Goal: Complete application form: Complete application form

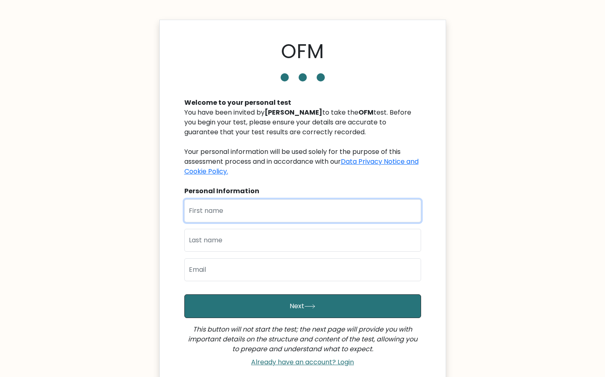
click at [237, 218] on input "text" at bounding box center [302, 210] width 237 height 23
type input "Abdulsamad"
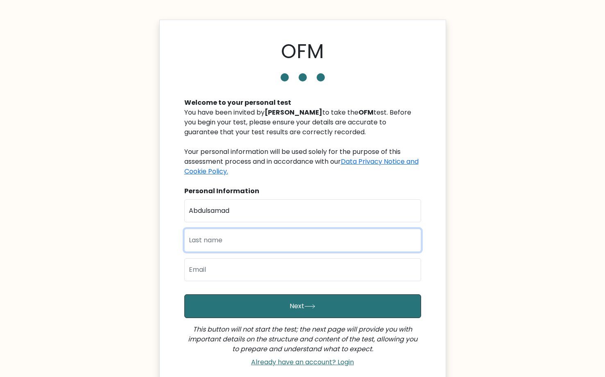
type input "[DEMOGRAPHIC_DATA]"
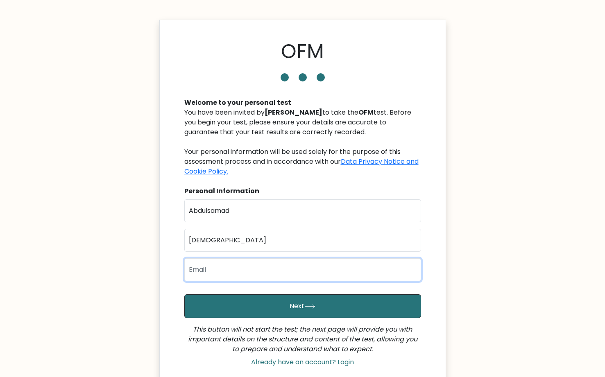
type input "musaoyereyi@gmail.com"
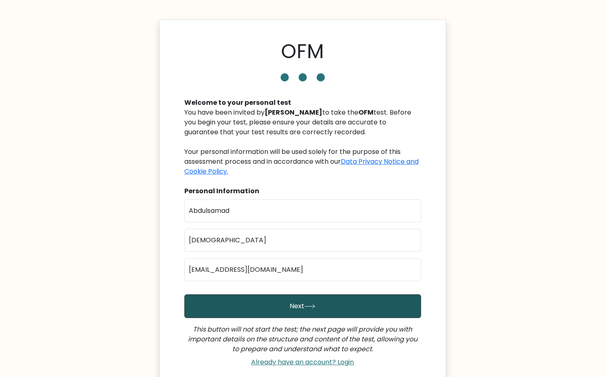
click at [277, 307] on button "Next" at bounding box center [302, 306] width 237 height 24
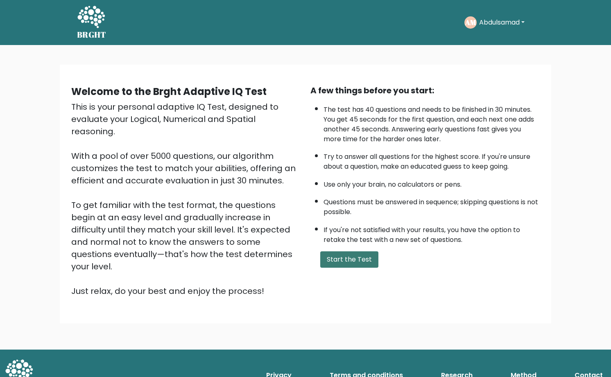
click at [364, 253] on button "Start the Test" at bounding box center [349, 259] width 58 height 16
click at [38, 118] on div "Welcome to the Brght Adaptive IQ Test This is your personal adaptive IQ Test, d…" at bounding box center [305, 197] width 611 height 305
click at [365, 263] on button "Start the Test" at bounding box center [349, 259] width 58 height 16
click at [341, 263] on button "Start the Test" at bounding box center [349, 259] width 58 height 16
click at [350, 252] on button "Start the Test" at bounding box center [349, 259] width 58 height 16
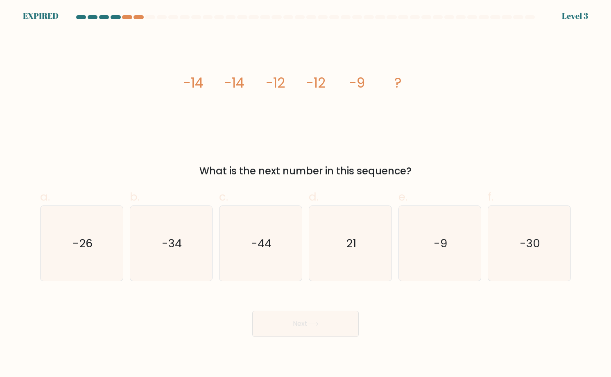
click at [324, 290] on form at bounding box center [305, 176] width 611 height 322
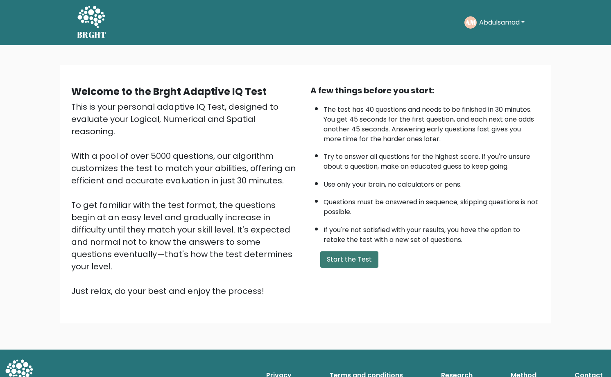
click at [347, 254] on button "Start the Test" at bounding box center [349, 259] width 58 height 16
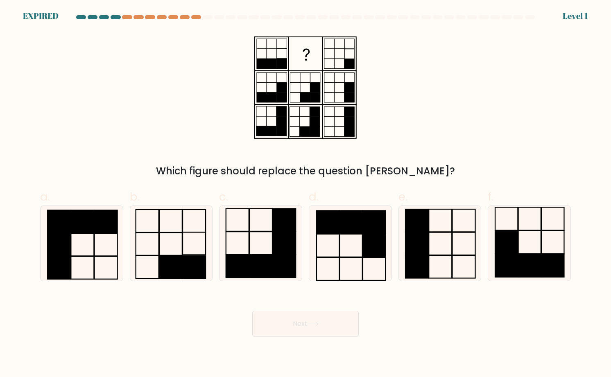
click at [157, 16] on div at bounding box center [162, 17] width 10 height 4
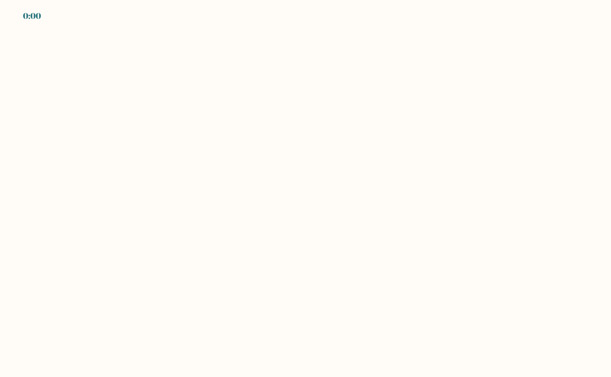
click at [79, 81] on body "0:00" at bounding box center [305, 188] width 611 height 377
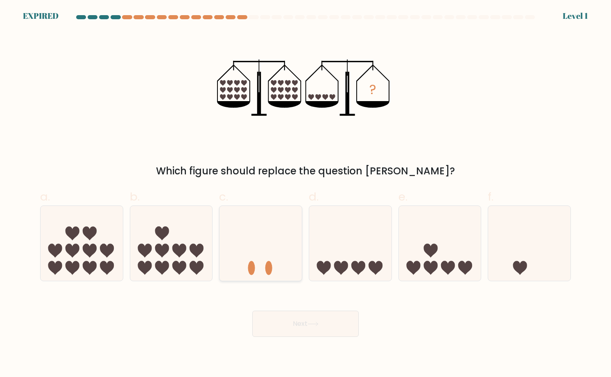
click at [262, 258] on icon at bounding box center [261, 243] width 82 height 68
click at [306, 194] on input "c." at bounding box center [306, 191] width 0 height 5
radio input "true"
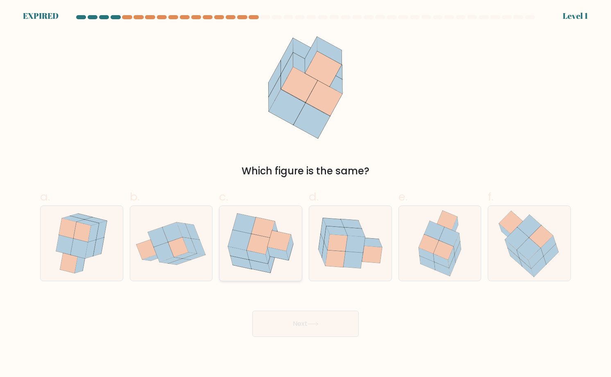
click at [269, 228] on icon at bounding box center [262, 227] width 23 height 20
click at [306, 194] on input "c." at bounding box center [306, 191] width 0 height 5
radio input "true"
click at [301, 314] on button "Next" at bounding box center [305, 324] width 106 height 26
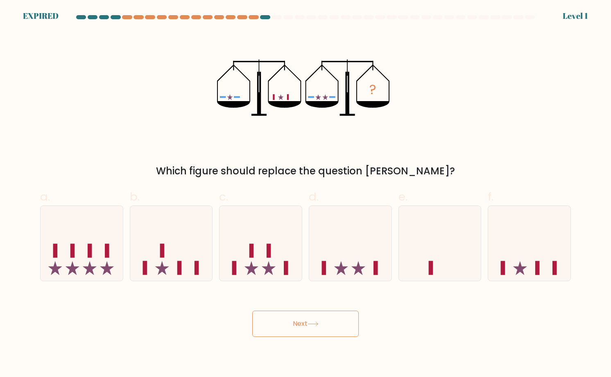
click at [322, 325] on button "Next" at bounding box center [305, 324] width 106 height 26
click at [368, 120] on icon "?" at bounding box center [305, 87] width 177 height 113
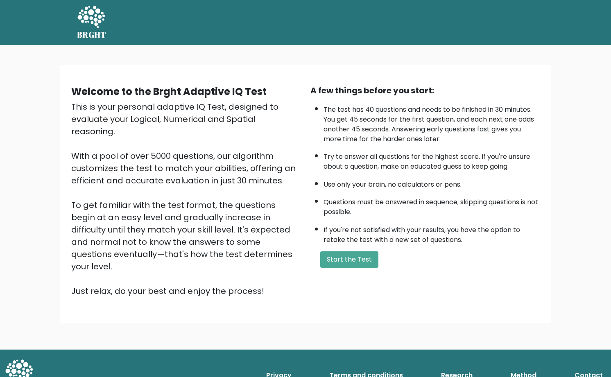
click at [591, 310] on div "Welcome to the Brght Adaptive IQ Test This is your personal adaptive IQ Test, d…" at bounding box center [305, 197] width 611 height 305
click at [364, 259] on button "Start the Test" at bounding box center [349, 259] width 58 height 16
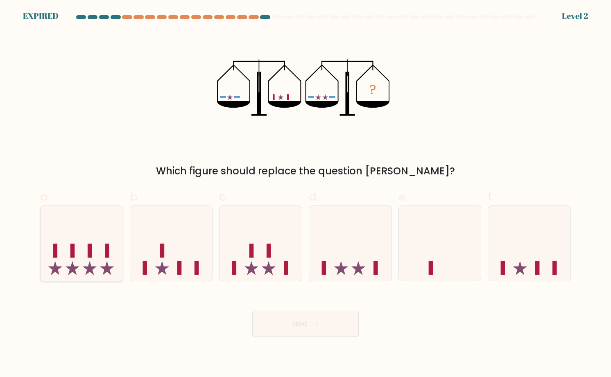
click at [79, 248] on icon at bounding box center [82, 243] width 82 height 68
click at [306, 194] on input "a." at bounding box center [306, 191] width 0 height 5
radio input "true"
click at [290, 323] on button "Next" at bounding box center [305, 324] width 106 height 26
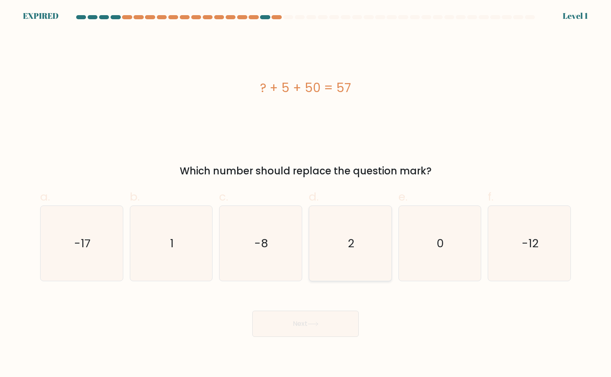
click at [346, 242] on icon "2" at bounding box center [350, 243] width 75 height 75
click at [306, 194] on input "d. 2" at bounding box center [306, 191] width 0 height 5
radio input "true"
click at [325, 312] on button "Next" at bounding box center [305, 324] width 106 height 26
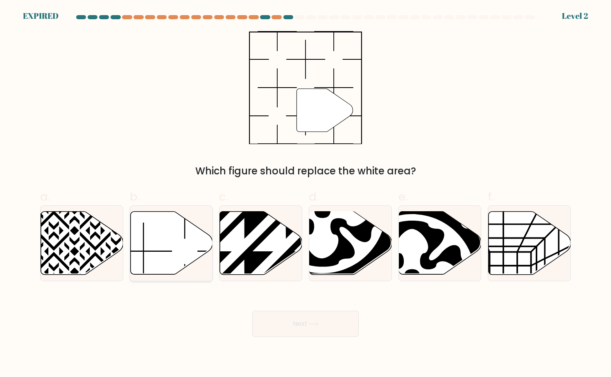
click at [197, 238] on icon at bounding box center [171, 242] width 82 height 63
click at [306, 194] on input "b." at bounding box center [306, 191] width 0 height 5
radio input "true"
click at [297, 315] on button "Next" at bounding box center [305, 324] width 106 height 26
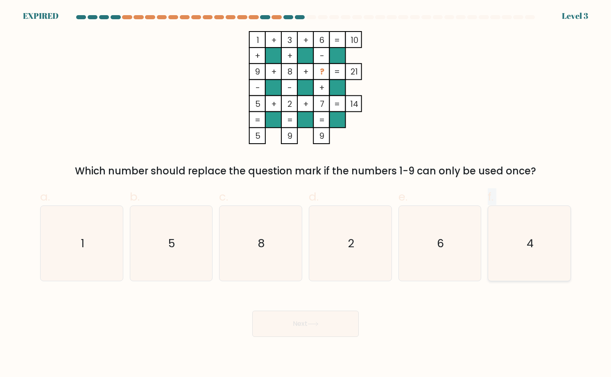
drag, startPoint x: 459, startPoint y: 212, endPoint x: 528, endPoint y: 239, distance: 73.8
click at [528, 239] on div "a. 1 b. 5 c. 8 d." at bounding box center [305, 231] width 537 height 99
click at [528, 239] on text "4" at bounding box center [530, 243] width 7 height 16
click at [306, 194] on input "f. 4" at bounding box center [306, 191] width 0 height 5
radio input "true"
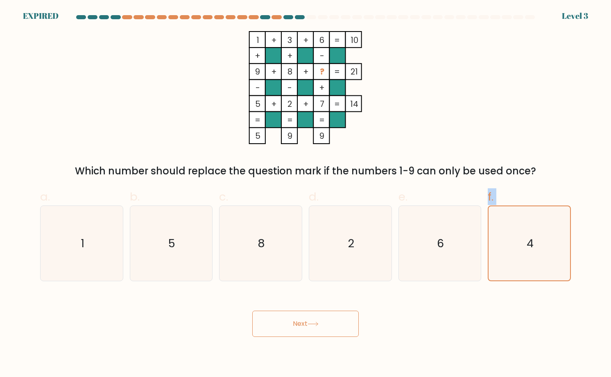
click at [325, 333] on button "Next" at bounding box center [305, 324] width 106 height 26
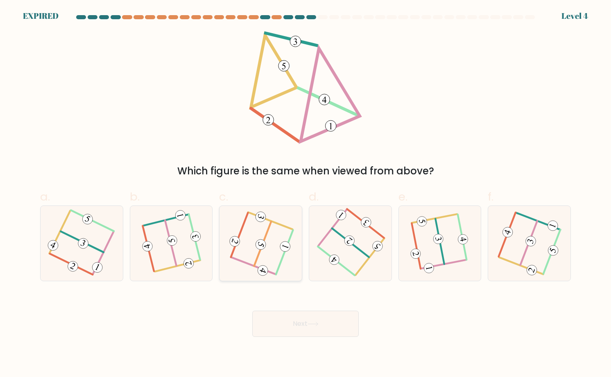
click at [266, 238] on 604 at bounding box center [262, 244] width 17 height 45
click at [306, 194] on input "c." at bounding box center [306, 191] width 0 height 5
radio input "true"
click at [332, 321] on button "Next" at bounding box center [305, 324] width 106 height 26
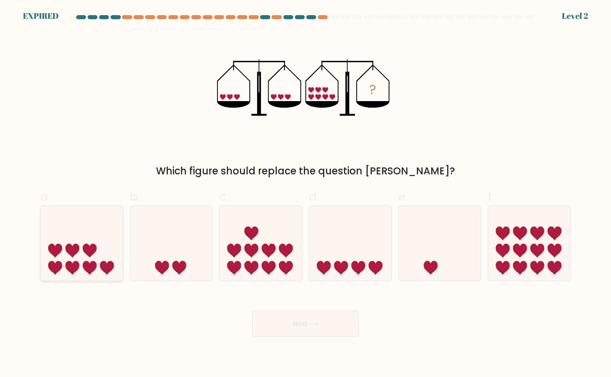
click at [87, 255] on icon at bounding box center [82, 243] width 82 height 68
click at [306, 194] on input "a." at bounding box center [306, 191] width 0 height 5
radio input "true"
click at [285, 326] on button "Next" at bounding box center [305, 324] width 106 height 26
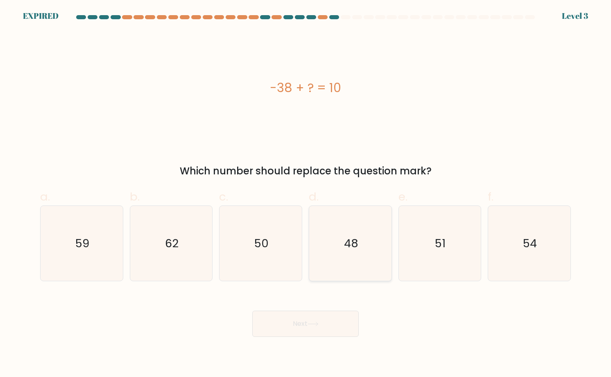
click at [350, 241] on text "48" at bounding box center [351, 243] width 14 height 16
click at [306, 194] on input "d. 48" at bounding box center [306, 191] width 0 height 5
radio input "true"
click at [353, 230] on icon "48" at bounding box center [350, 243] width 74 height 74
click at [306, 194] on input "d. 48" at bounding box center [306, 191] width 0 height 5
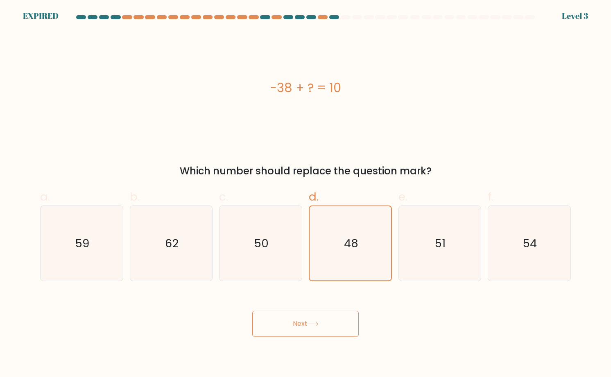
click at [327, 323] on button "Next" at bounding box center [305, 324] width 106 height 26
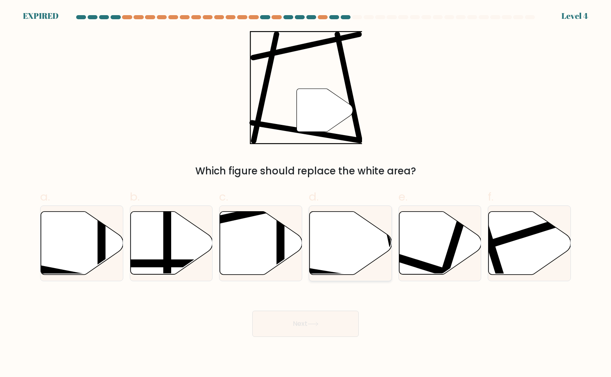
click at [344, 240] on icon at bounding box center [351, 242] width 82 height 63
click at [306, 194] on input "d." at bounding box center [306, 191] width 0 height 5
radio input "true"
click at [327, 317] on button "Next" at bounding box center [305, 324] width 106 height 26
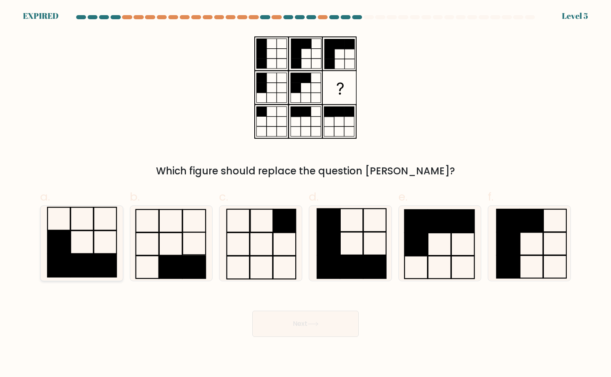
click at [91, 208] on rect at bounding box center [81, 218] width 23 height 23
click at [306, 194] on input "a." at bounding box center [306, 191] width 0 height 5
radio input "true"
click at [347, 316] on button "Next" at bounding box center [305, 324] width 106 height 26
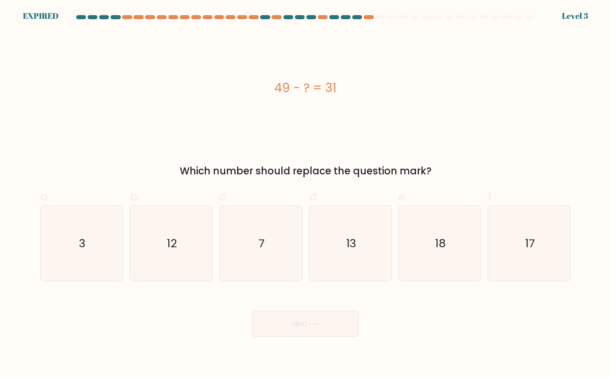
drag, startPoint x: 283, startPoint y: 190, endPoint x: 432, endPoint y: 190, distance: 149.9
click at [432, 190] on div "a. 3 b. 12 c." at bounding box center [305, 231] width 537 height 99
click at [393, 96] on div "49 - ? = 31" at bounding box center [305, 88] width 531 height 18
click at [425, 241] on icon "18" at bounding box center [439, 243] width 75 height 75
click at [306, 194] on input "e. 18" at bounding box center [306, 191] width 0 height 5
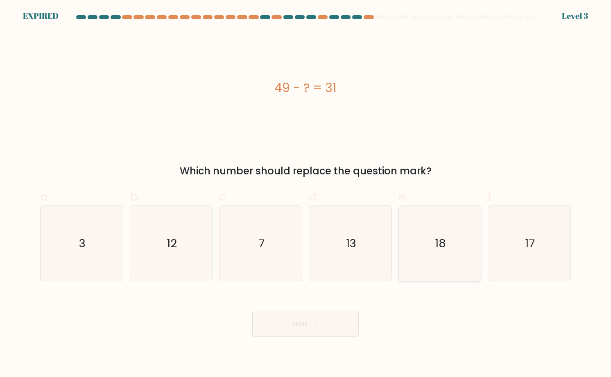
radio input "true"
click at [378, 242] on icon "13" at bounding box center [350, 243] width 75 height 75
click at [306, 194] on input "d. 13" at bounding box center [306, 191] width 0 height 5
radio input "true"
click at [423, 244] on icon "18" at bounding box center [439, 243] width 75 height 75
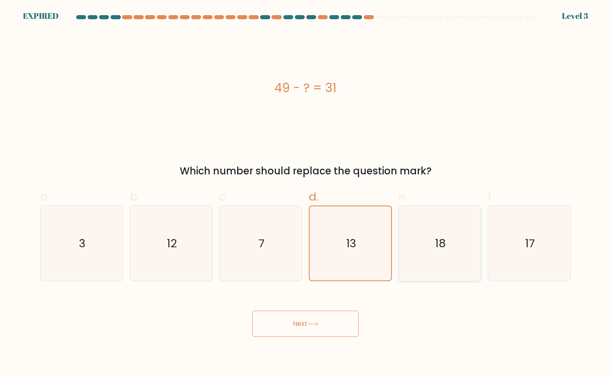
click at [306, 194] on input "e. 18" at bounding box center [306, 191] width 0 height 5
radio input "true"
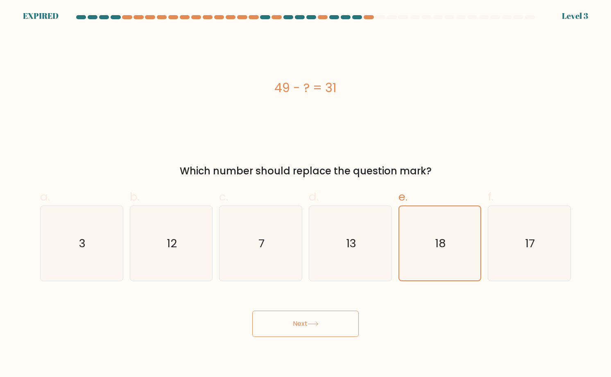
click at [334, 316] on button "Next" at bounding box center [305, 324] width 106 height 26
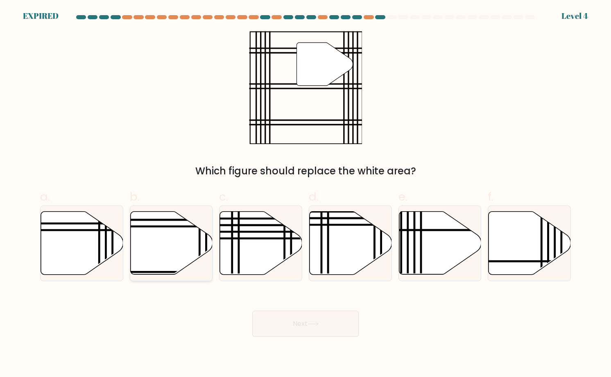
click at [179, 247] on icon at bounding box center [171, 242] width 82 height 63
click at [306, 194] on input "b." at bounding box center [306, 191] width 0 height 5
radio input "true"
click at [353, 330] on button "Next" at bounding box center [305, 324] width 106 height 26
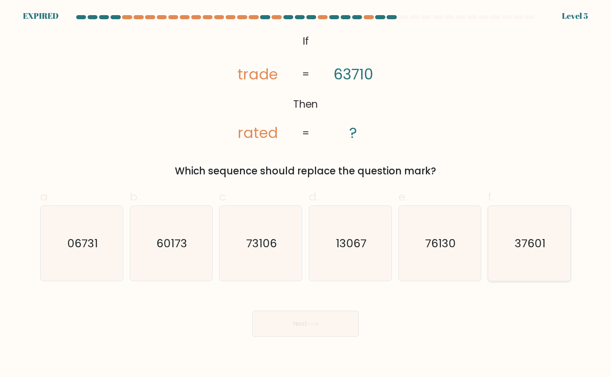
click at [514, 243] on icon "37601" at bounding box center [529, 243] width 75 height 75
click at [306, 194] on input "f. 37601" at bounding box center [306, 191] width 0 height 5
radio input "true"
click at [338, 315] on button "Next" at bounding box center [305, 324] width 106 height 26
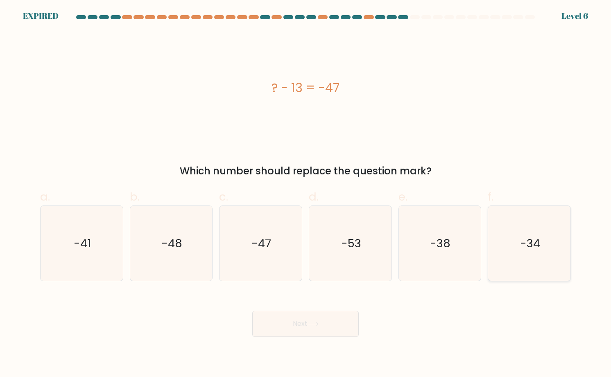
click at [513, 222] on icon "-34" at bounding box center [529, 243] width 75 height 75
click at [306, 194] on input "f. -34" at bounding box center [306, 191] width 0 height 5
radio input "true"
click at [317, 316] on button "Next" at bounding box center [305, 324] width 106 height 26
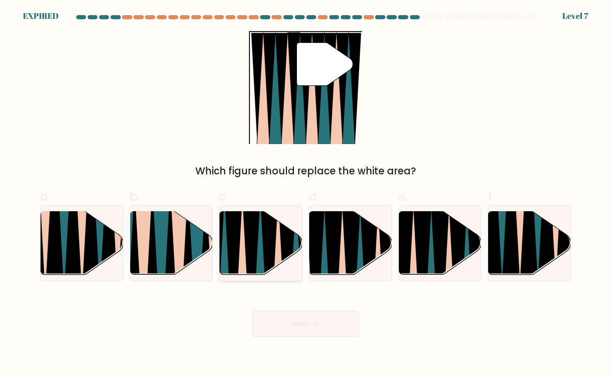
click at [289, 241] on icon at bounding box center [287, 279] width 18 height 164
click at [306, 194] on input "c." at bounding box center [306, 191] width 0 height 5
radio input "true"
click at [328, 320] on button "Next" at bounding box center [305, 324] width 106 height 26
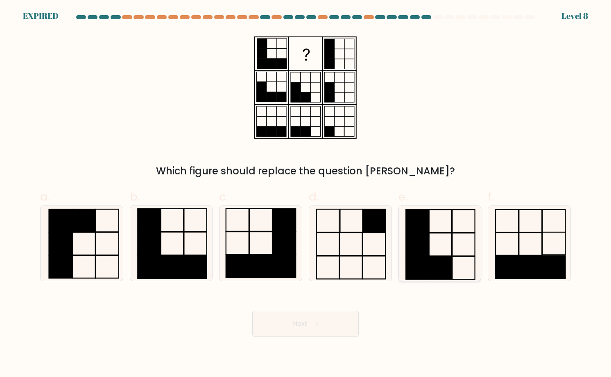
click at [428, 244] on rect at bounding box center [417, 244] width 23 height 23
click at [306, 194] on input "e." at bounding box center [306, 191] width 0 height 5
radio input "true"
click at [338, 313] on button "Next" at bounding box center [305, 324] width 106 height 26
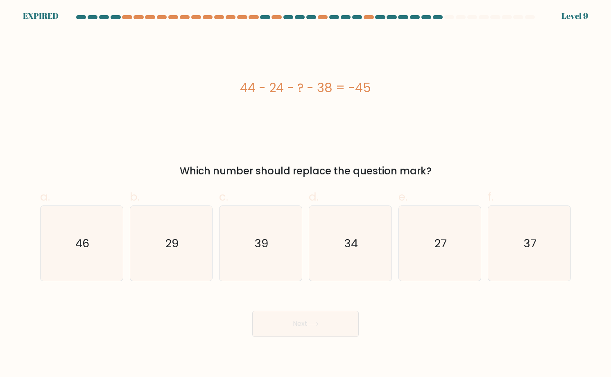
click at [206, 305] on div "Next" at bounding box center [305, 314] width 541 height 46
click at [426, 220] on icon "27" at bounding box center [439, 243] width 75 height 75
click at [306, 194] on input "e. 27" at bounding box center [306, 191] width 0 height 5
radio input "true"
click at [335, 313] on button "Next" at bounding box center [305, 324] width 106 height 26
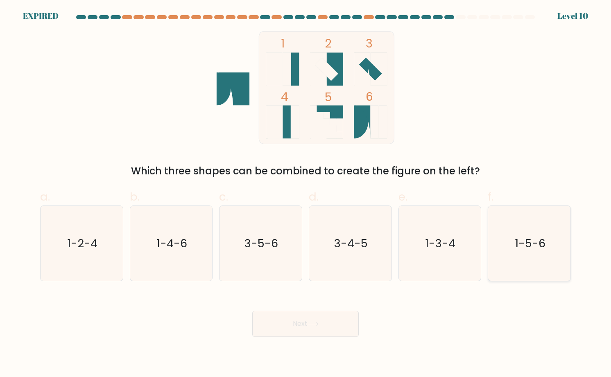
click at [525, 253] on icon "1-5-6" at bounding box center [529, 243] width 75 height 75
click at [306, 194] on input "f. 1-5-6" at bounding box center [306, 191] width 0 height 5
radio input "true"
click at [258, 227] on icon "3-5-6" at bounding box center [260, 243] width 75 height 75
click at [306, 194] on input "c. 3-5-6" at bounding box center [306, 191] width 0 height 5
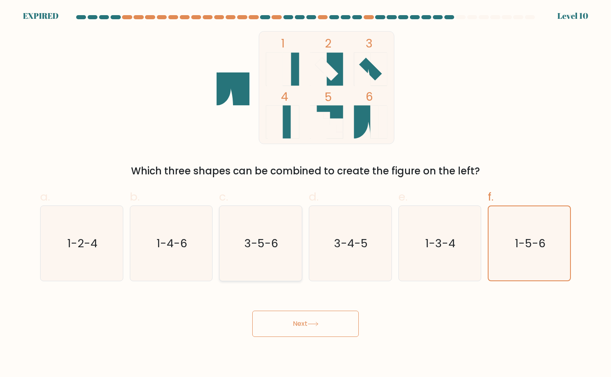
radio input "true"
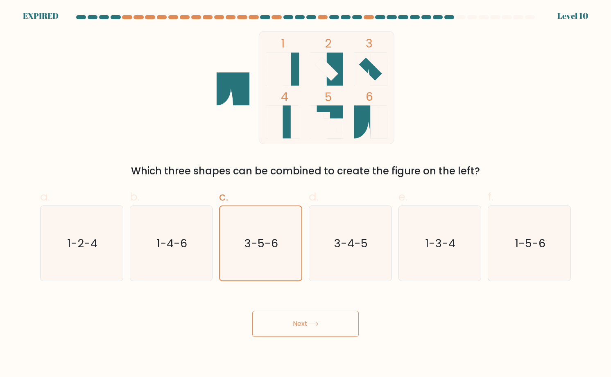
click at [319, 324] on icon at bounding box center [313, 324] width 11 height 5
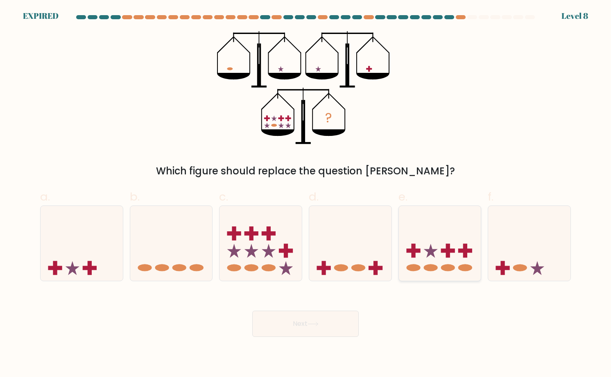
click at [420, 236] on icon at bounding box center [440, 243] width 82 height 68
click at [306, 194] on input "e." at bounding box center [306, 191] width 0 height 5
radio input "true"
click at [324, 324] on button "Next" at bounding box center [305, 324] width 106 height 26
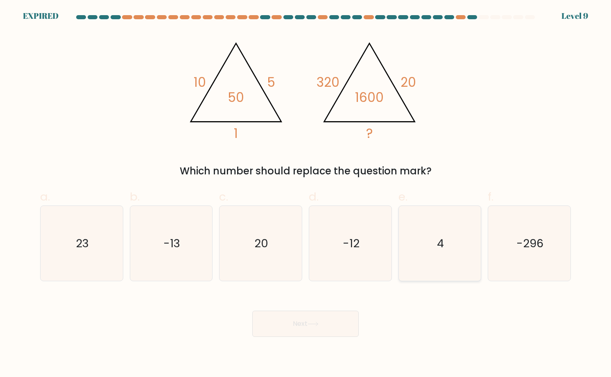
click at [458, 233] on icon "4" at bounding box center [439, 243] width 75 height 75
click at [306, 194] on input "e. 4" at bounding box center [306, 191] width 0 height 5
radio input "true"
click at [335, 331] on button "Next" at bounding box center [305, 324] width 106 height 26
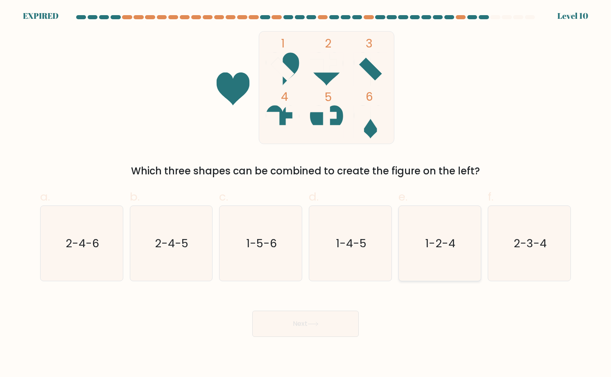
click at [471, 233] on icon "1-2-4" at bounding box center [439, 243] width 75 height 75
click at [306, 194] on input "e. 1-2-4" at bounding box center [306, 191] width 0 height 5
radio input "true"
click at [301, 321] on button "Next" at bounding box center [305, 324] width 106 height 26
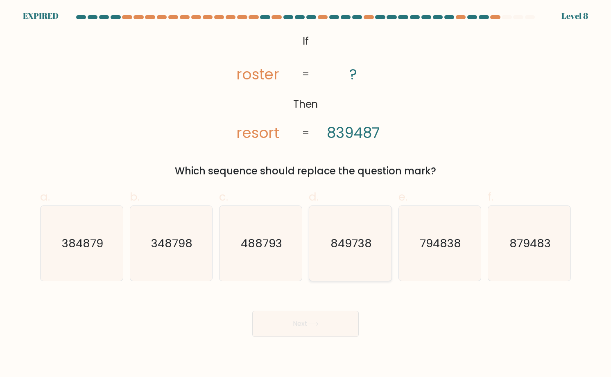
click at [337, 227] on icon "849738" at bounding box center [350, 243] width 75 height 75
click at [306, 194] on input "d. 849738" at bounding box center [306, 191] width 0 height 5
radio input "true"
click at [301, 319] on button "Next" at bounding box center [305, 324] width 106 height 26
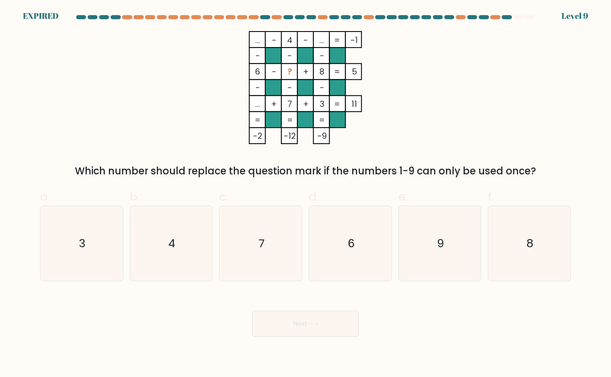
click at [584, 199] on form at bounding box center [305, 176] width 611 height 322
click at [366, 217] on icon "6" at bounding box center [350, 243] width 75 height 75
click at [306, 194] on input "d. 6" at bounding box center [306, 191] width 0 height 5
radio input "true"
click at [102, 245] on icon "3" at bounding box center [81, 243] width 75 height 75
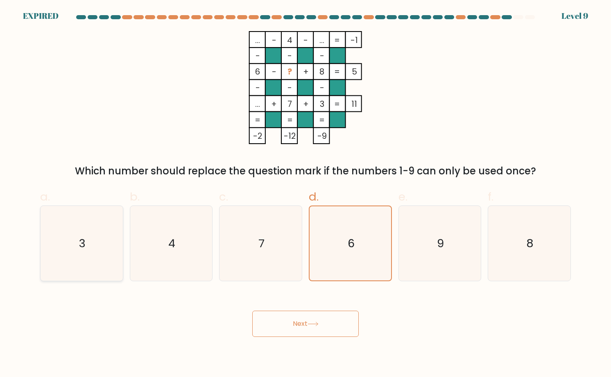
click at [306, 194] on input "a. 3" at bounding box center [306, 191] width 0 height 5
radio input "true"
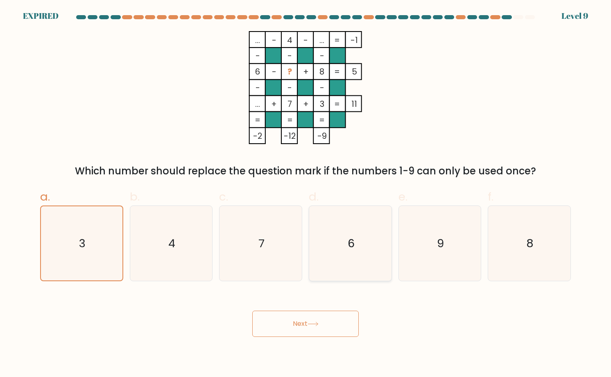
click at [337, 220] on icon "6" at bounding box center [350, 243] width 75 height 75
click at [306, 194] on input "d. 6" at bounding box center [306, 191] width 0 height 5
radio input "true"
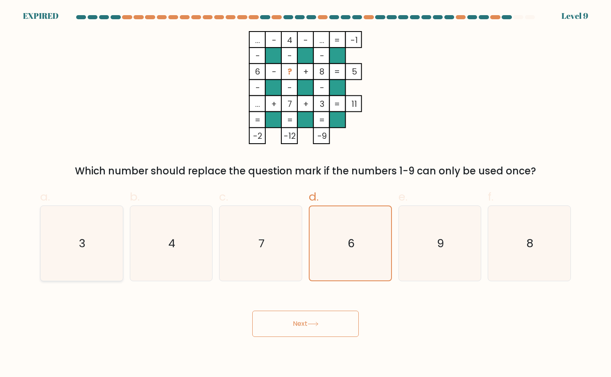
click at [82, 225] on icon "3" at bounding box center [81, 243] width 75 height 75
click at [306, 194] on input "a. 3" at bounding box center [306, 191] width 0 height 5
radio input "true"
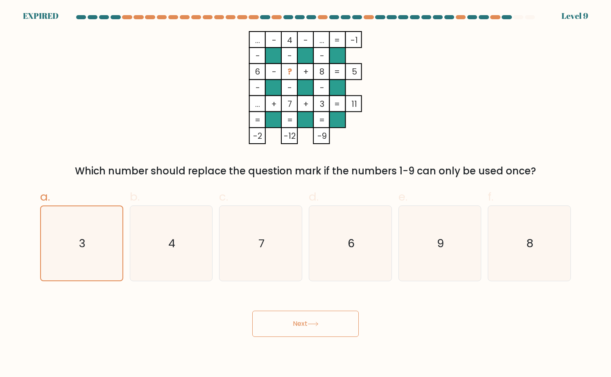
click at [319, 317] on button "Next" at bounding box center [305, 324] width 106 height 26
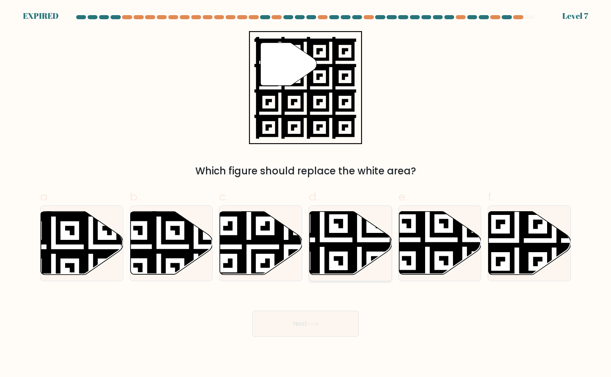
click at [358, 220] on icon at bounding box center [351, 242] width 82 height 63
click at [306, 194] on input "d." at bounding box center [306, 191] width 0 height 5
radio input "true"
click at [283, 235] on icon at bounding box center [286, 209] width 149 height 149
click at [306, 194] on input "c." at bounding box center [306, 191] width 0 height 5
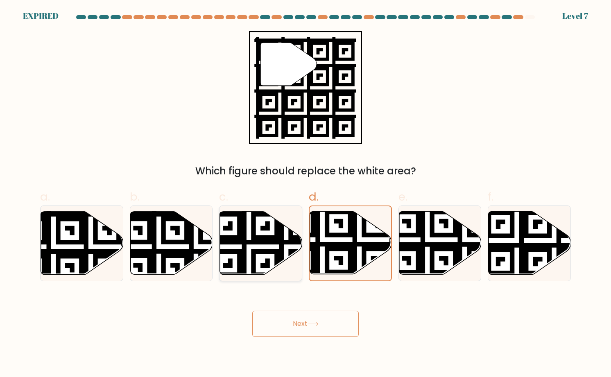
radio input "true"
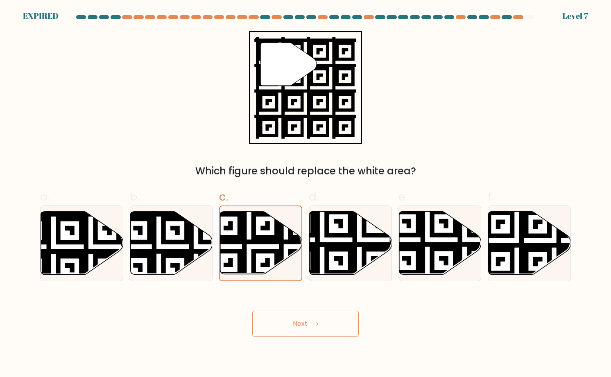
click at [307, 311] on button "Next" at bounding box center [305, 324] width 106 height 26
click at [317, 321] on button "Next" at bounding box center [305, 324] width 106 height 26
click at [302, 319] on button "Next" at bounding box center [305, 324] width 106 height 26
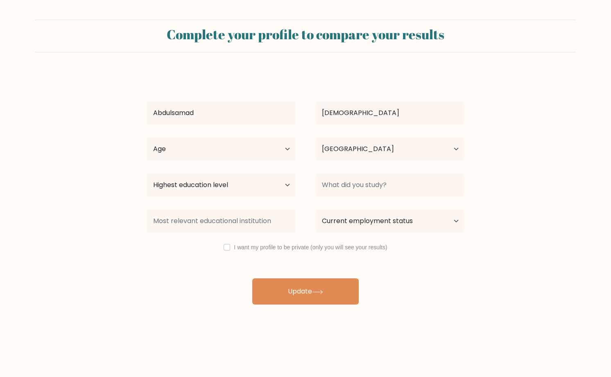
select select "NG"
click at [235, 245] on label "I want my profile to be private (only you will see your results)" at bounding box center [310, 247] width 153 height 7
click at [224, 246] on input "checkbox" at bounding box center [227, 247] width 7 height 7
checkbox input "true"
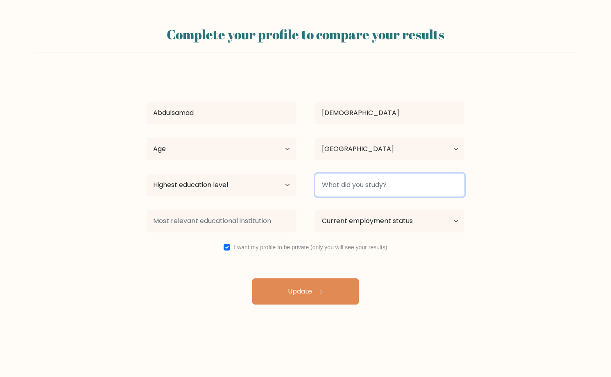
click at [348, 188] on input at bounding box center [389, 185] width 149 height 23
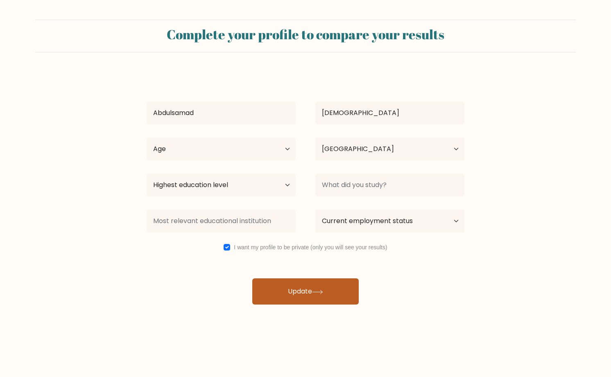
click at [327, 281] on button "Update" at bounding box center [305, 291] width 106 height 26
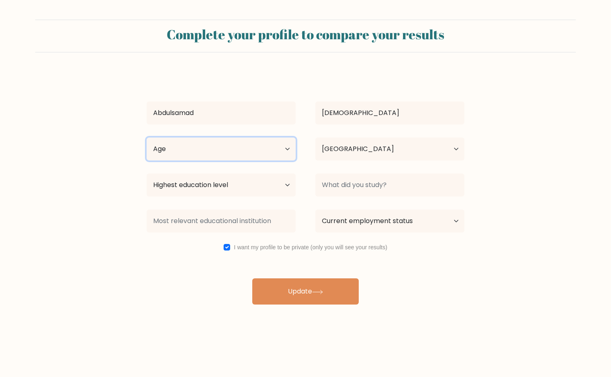
click at [226, 145] on select "Age Under 18 years old 18-24 years old 25-34 years old 35-44 years old 45-54 ye…" at bounding box center [221, 149] width 149 height 23
select select "18_24"
click at [147, 138] on select "Age Under 18 years old 18-24 years old 25-34 years old 35-44 years old 45-54 ye…" at bounding box center [221, 149] width 149 height 23
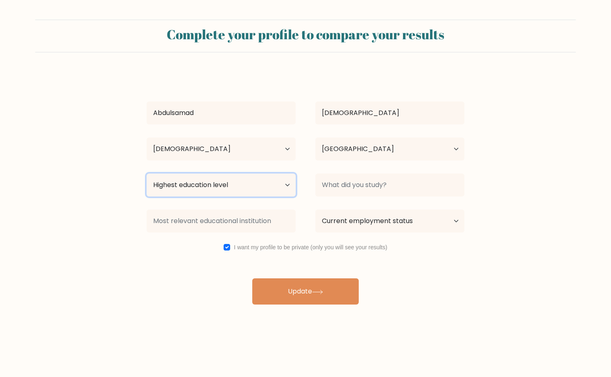
click at [216, 192] on select "Highest education level No schooling Primary Lower Secondary Upper Secondary Oc…" at bounding box center [221, 185] width 149 height 23
select select "bachelors_degree"
click at [147, 174] on select "Highest education level No schooling Primary Lower Secondary Upper Secondary Oc…" at bounding box center [221, 185] width 149 height 23
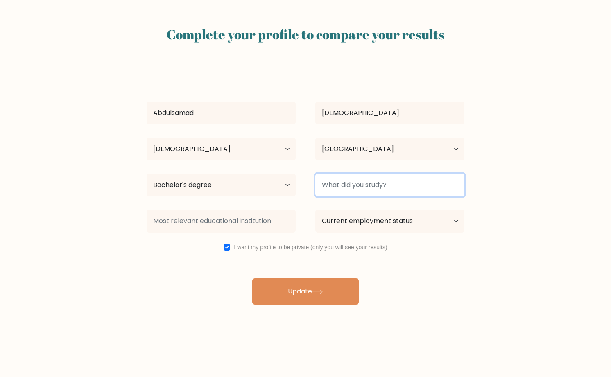
click at [366, 188] on input at bounding box center [389, 185] width 149 height 23
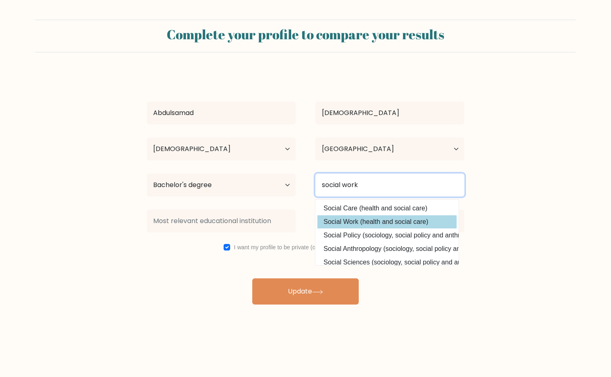
type input "social work"
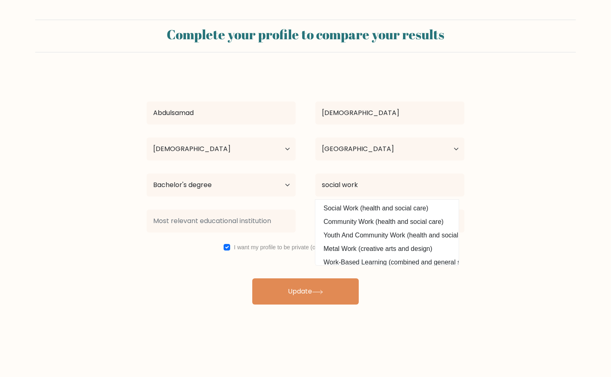
click at [352, 220] on div "Abdulsamad Musa Age Under 18 years old 18-24 years old 25-34 years old 35-44 ye…" at bounding box center [306, 188] width 328 height 233
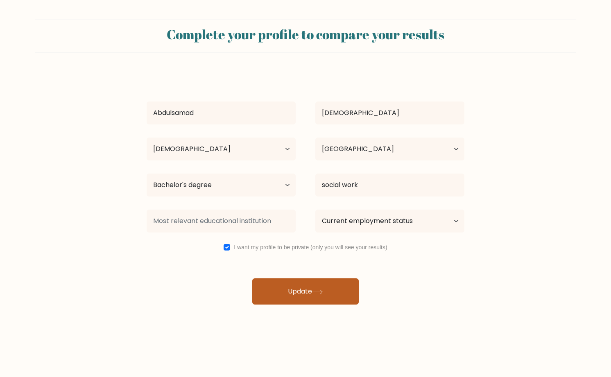
click at [293, 291] on button "Update" at bounding box center [305, 291] width 106 height 26
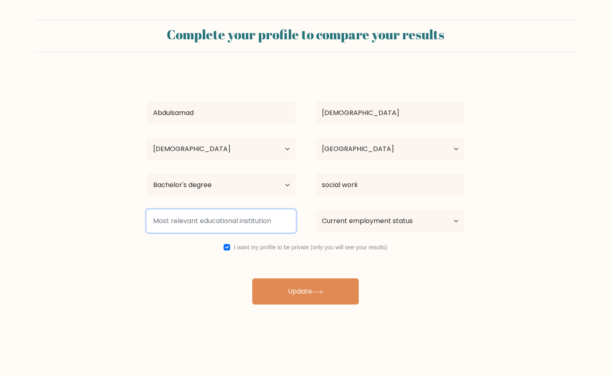
click at [249, 223] on input at bounding box center [221, 221] width 149 height 23
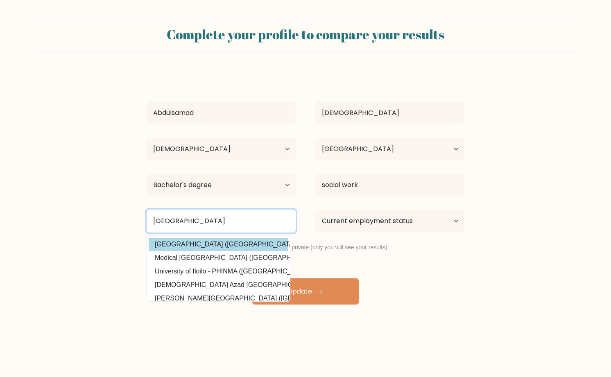
type input "university of ilo"
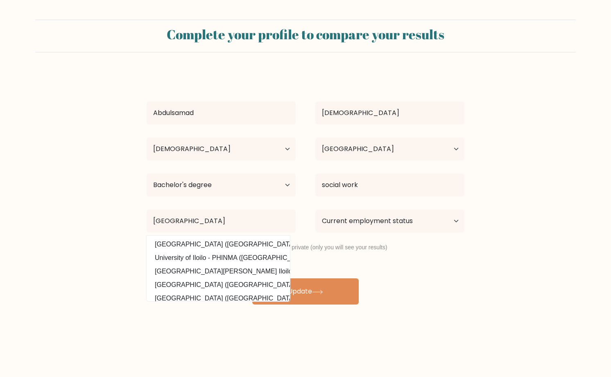
click at [238, 246] on div "Abdulsamad Musa Age Under 18 years old 18-24 years old 25-34 years old 35-44 ye…" at bounding box center [306, 188] width 328 height 233
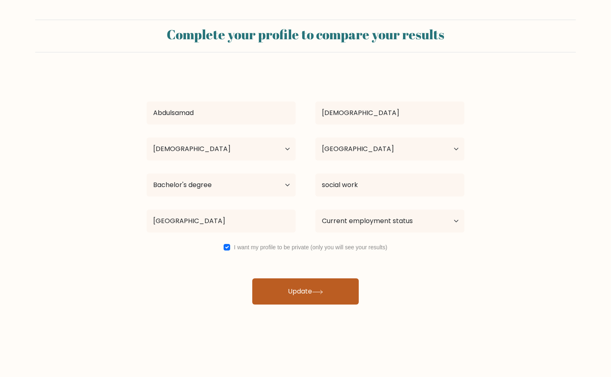
click at [324, 303] on button "Update" at bounding box center [305, 291] width 106 height 26
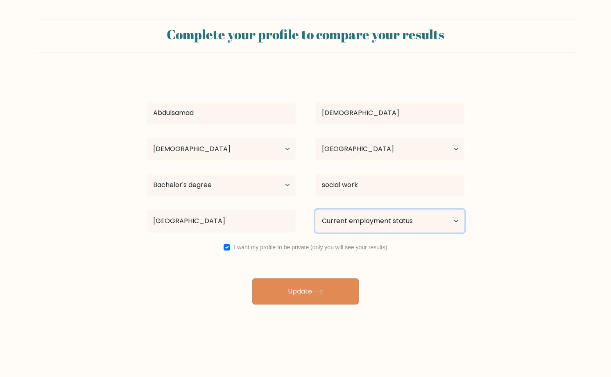
click at [369, 216] on select "Current employment status Employed Student Retired Other / prefer not to answer" at bounding box center [389, 221] width 149 height 23
select select "retired"
click at [315, 210] on select "Current employment status Employed Student Retired Other / prefer not to answer" at bounding box center [389, 221] width 149 height 23
click at [349, 264] on div "Abdulsamad Musa Age Under 18 years old 18-24 years old 25-34 years old 35-44 ye…" at bounding box center [306, 188] width 328 height 233
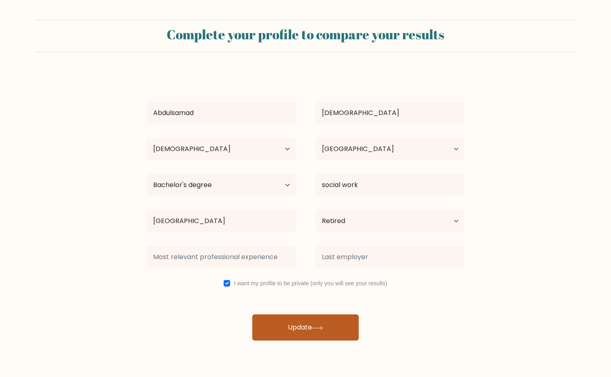
click at [346, 282] on div "Abdulsamad Musa Age Under 18 years old 18-24 years old 25-34 years old 35-44 ye…" at bounding box center [306, 206] width 328 height 269
click at [322, 321] on button "Update" at bounding box center [305, 328] width 106 height 26
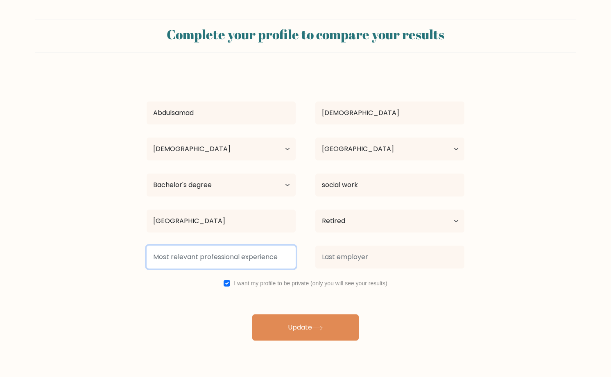
click at [271, 256] on input at bounding box center [221, 257] width 149 height 23
type input "school"
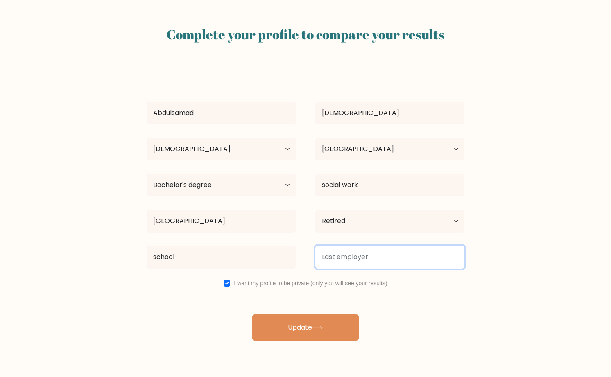
click at [339, 254] on input at bounding box center [389, 257] width 149 height 23
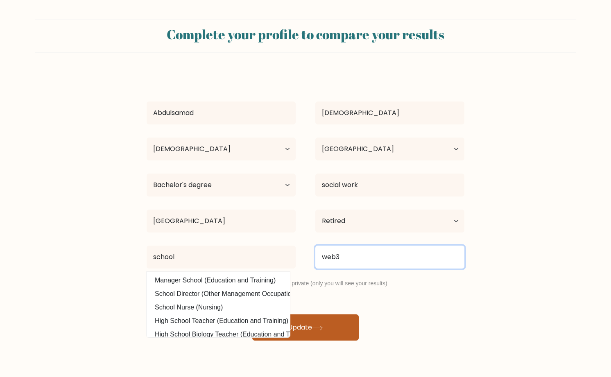
type input "web3"
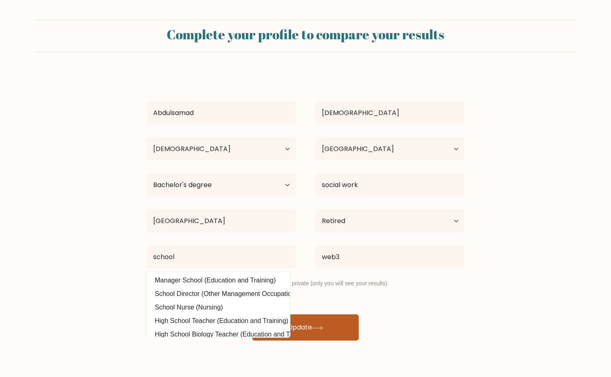
click at [331, 328] on button "Update" at bounding box center [305, 328] width 106 height 26
